Goal: Task Accomplishment & Management: Complete application form

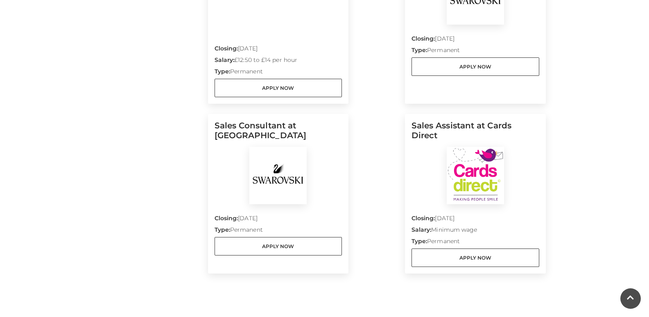
scroll to position [868, 0]
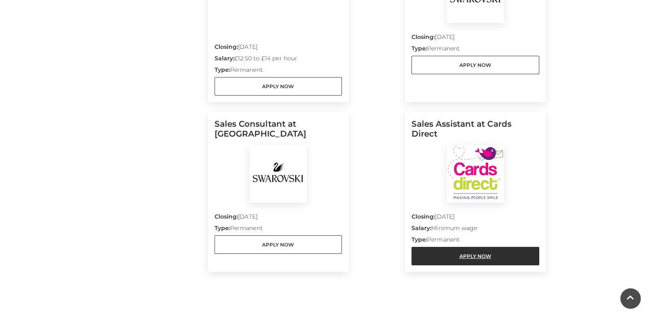
click at [447, 253] on link "Apply Now" at bounding box center [476, 256] width 128 height 18
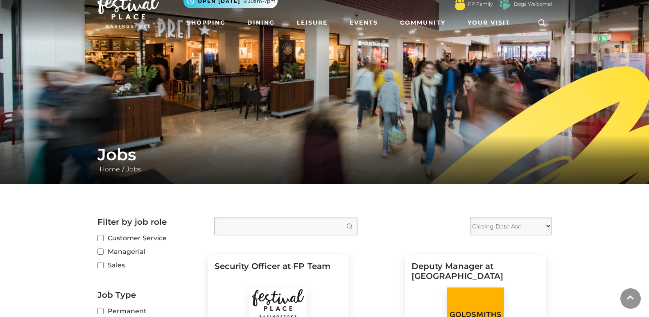
scroll to position [0, 0]
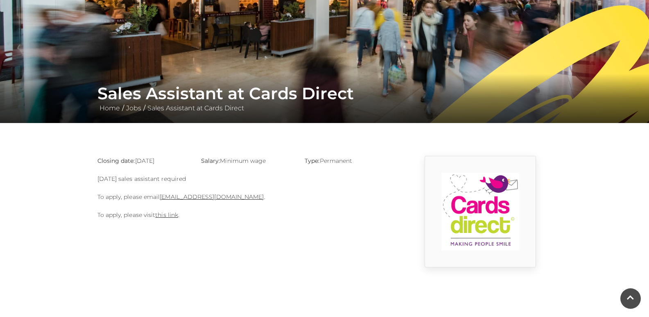
scroll to position [83, 0]
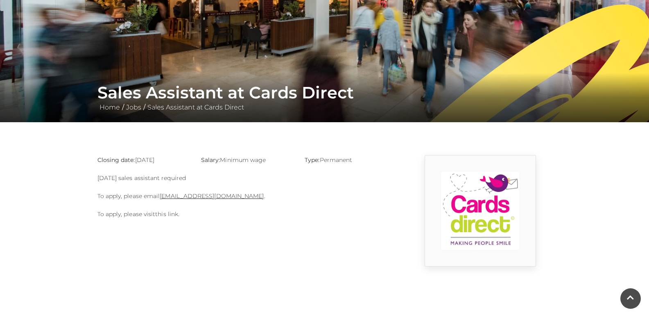
click at [174, 215] on link "this link" at bounding box center [166, 213] width 23 height 7
drag, startPoint x: 255, startPoint y: 195, endPoint x: 161, endPoint y: 198, distance: 93.9
click at [161, 198] on p "To apply, please email basingstoke@cardsdirect.co.uk ." at bounding box center [246, 196] width 299 height 10
copy p "basingstoke@cardsdirect.co.uk ."
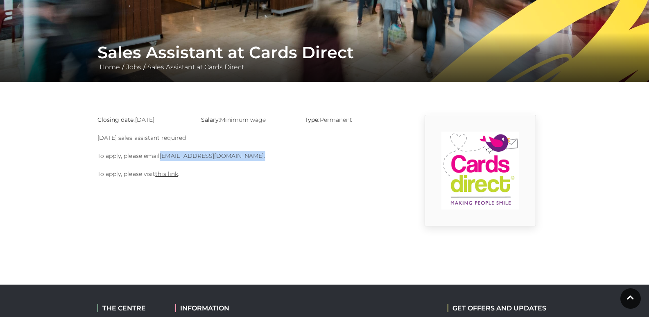
scroll to position [125, 0]
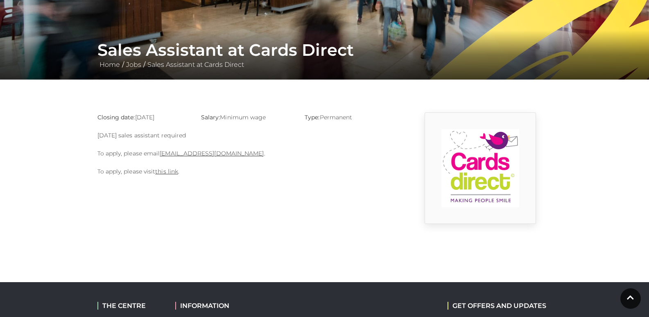
click at [288, 159] on div "Closing date: 31-08-2025 Salary: Minimum wage Type: Permanent Sunday sales assi…" at bounding box center [246, 167] width 311 height 111
drag, startPoint x: 160, startPoint y: 156, endPoint x: 254, endPoint y: 156, distance: 93.4
click at [254, 156] on p "To apply, please email basingstoke@cardsdirect.co.uk ." at bounding box center [246, 153] width 299 height 10
copy p "basingstoke@cardsdirect.co.uk ."
